Goal: Information Seeking & Learning: Learn about a topic

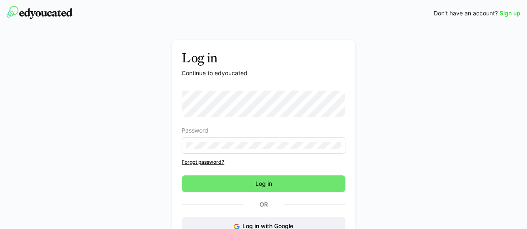
scroll to position [32, 0]
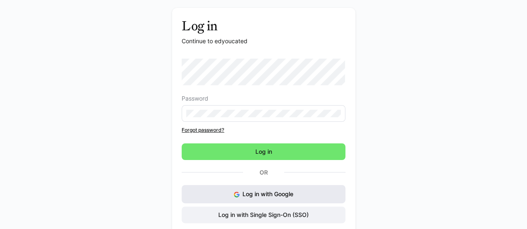
click at [234, 193] on img at bounding box center [237, 195] width 6 height 6
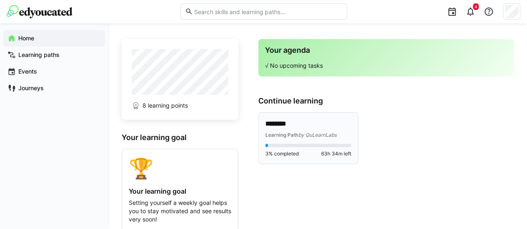
click at [288, 123] on p "********" at bounding box center [308, 125] width 86 height 10
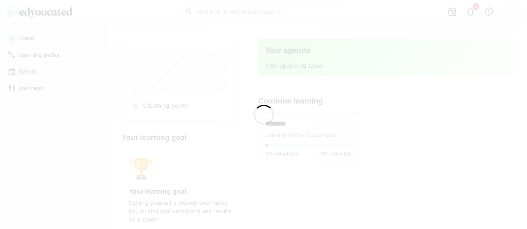
click at [285, 127] on div at bounding box center [263, 114] width 527 height 229
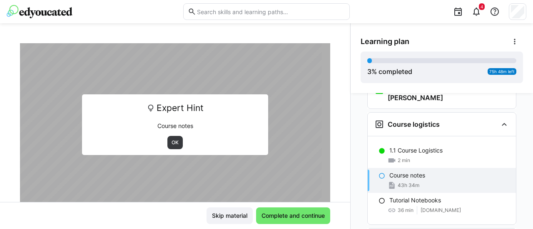
scroll to position [52, 0]
click at [170, 148] on span "OK" at bounding box center [174, 142] width 15 height 13
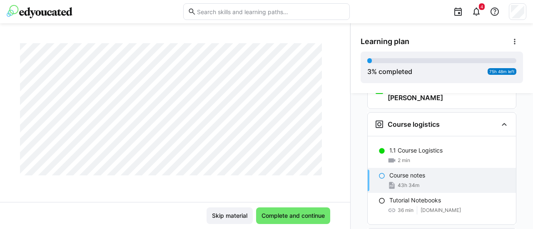
scroll to position [1071, 0]
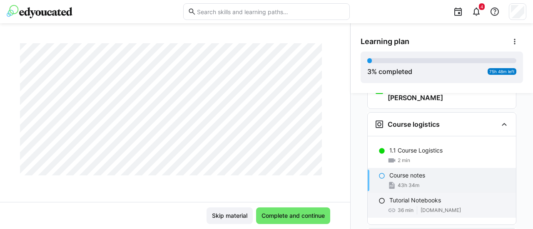
click at [403, 193] on div "Tutorial Notebooks 36 min github.com" at bounding box center [442, 205] width 148 height 25
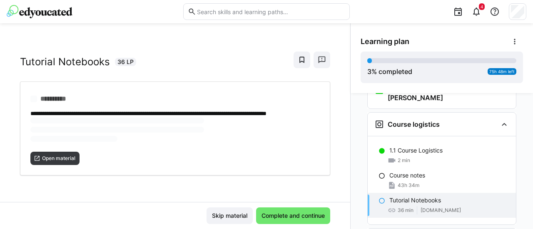
scroll to position [14, 0]
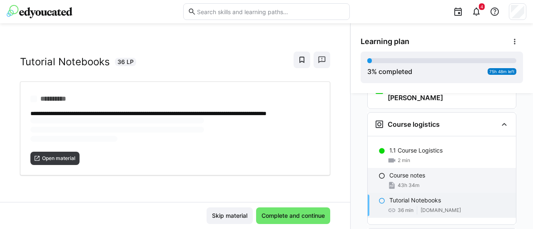
click at [400, 168] on div "Course notes 43h 34m" at bounding box center [442, 180] width 148 height 25
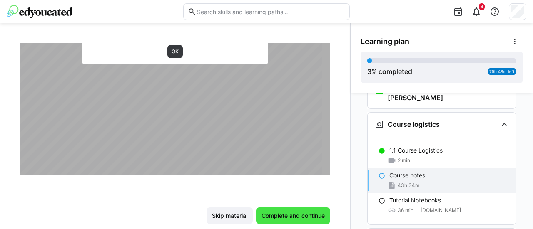
scroll to position [2464, 0]
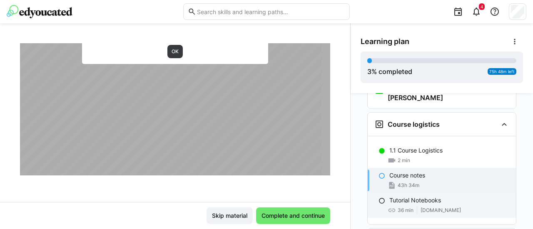
click at [411, 193] on div "Tutorial Notebooks 36 min github.com" at bounding box center [442, 205] width 148 height 25
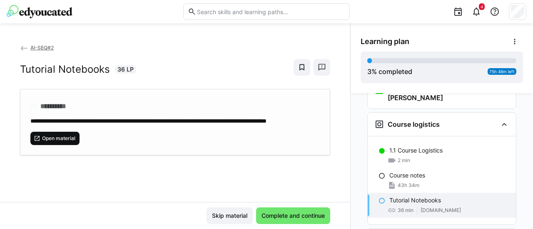
scroll to position [0, 0]
click at [63, 142] on span "Open material" at bounding box center [58, 138] width 35 height 7
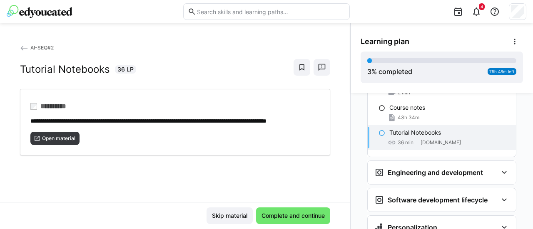
scroll to position [159, 0]
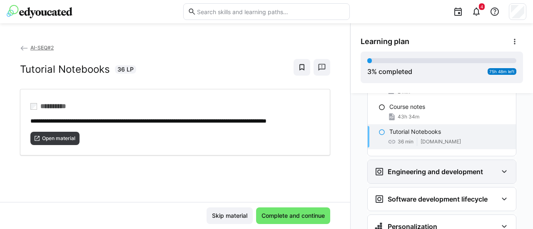
click at [428, 168] on h3 "Engineering and development" at bounding box center [435, 172] width 95 height 8
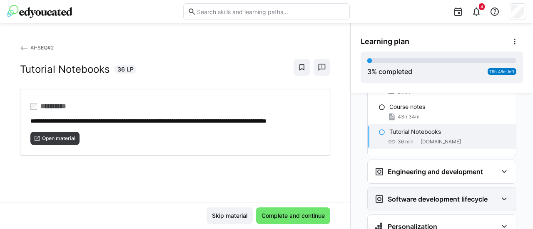
click at [421, 195] on h3 "Software development lifecycle" at bounding box center [438, 199] width 100 height 8
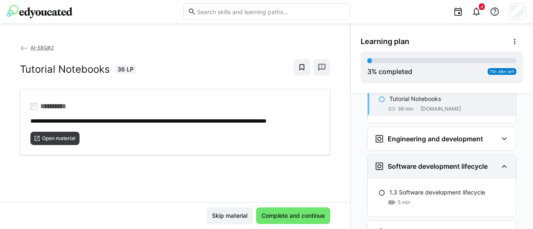
scroll to position [192, 0]
click at [418, 162] on h3 "Software development lifecycle" at bounding box center [438, 166] width 100 height 8
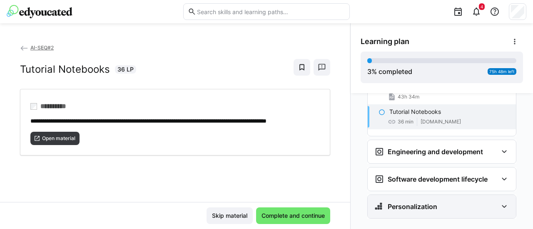
click at [414, 203] on h3 "Personalization" at bounding box center [413, 207] width 50 height 8
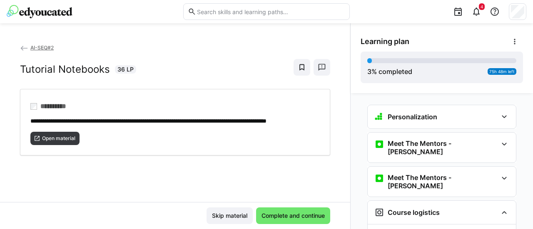
scroll to position [0, 0]
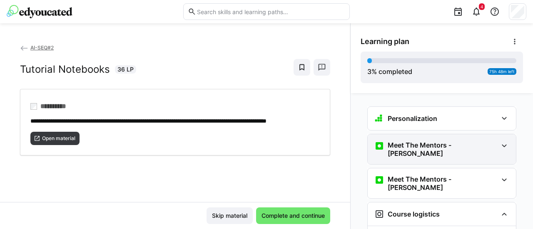
click at [430, 149] on h3 "Meet The Mentors - Ravi" at bounding box center [443, 149] width 110 height 17
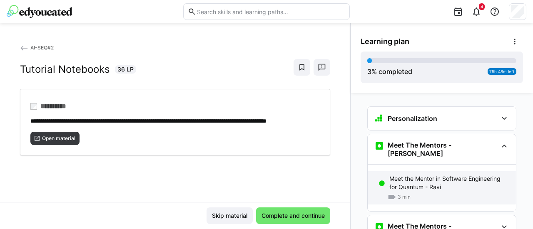
scroll to position [33, 0]
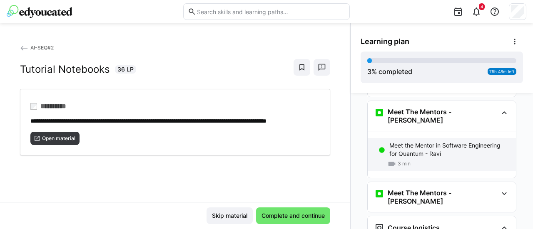
click at [428, 189] on h3 "Meet The Mentors - Pascal" at bounding box center [443, 197] width 110 height 17
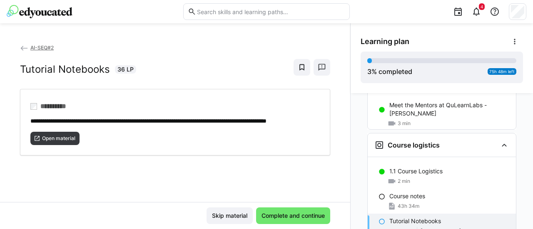
scroll to position [157, 0]
